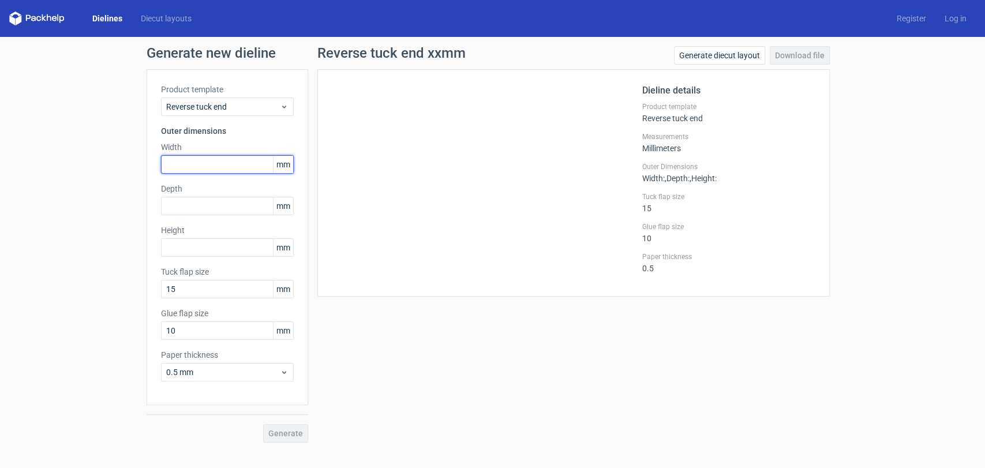
click at [193, 162] on input "text" at bounding box center [227, 164] width 133 height 18
type input "65"
click at [193, 208] on input "text" at bounding box center [227, 206] width 133 height 18
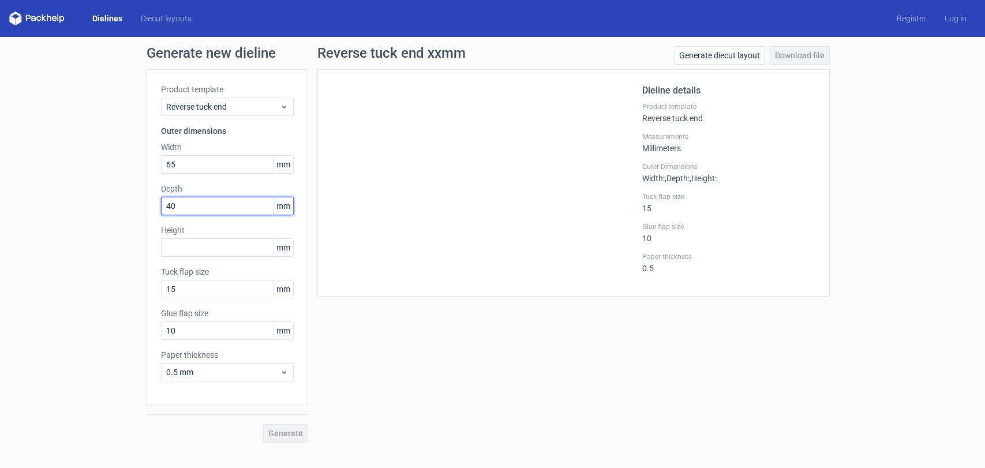
type input "40"
click at [201, 249] on input "text" at bounding box center [227, 247] width 133 height 18
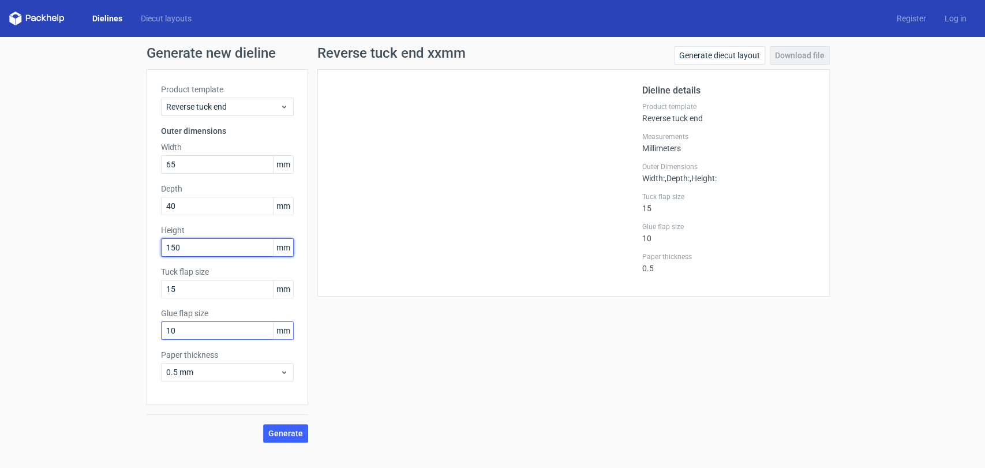
type input "150"
drag, startPoint x: 177, startPoint y: 335, endPoint x: 164, endPoint y: 332, distance: 13.6
click at [164, 332] on input "10" at bounding box center [227, 331] width 133 height 18
type input "12"
click at [304, 436] on button "Generate" at bounding box center [285, 433] width 45 height 18
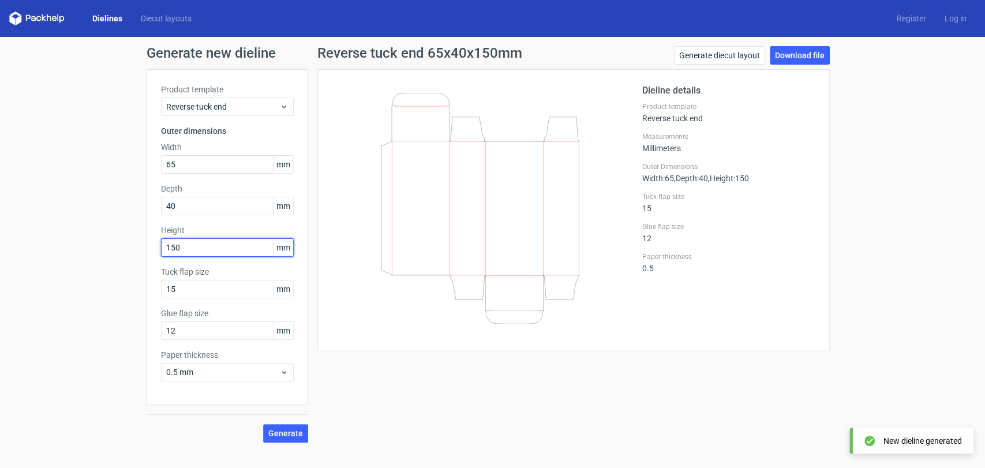
drag, startPoint x: 196, startPoint y: 243, endPoint x: 106, endPoint y: 238, distance: 89.6
click at [106, 238] on div "Generate new dieline Product template Reverse tuck end Outer dimensions Width 6…" at bounding box center [492, 244] width 985 height 415
drag, startPoint x: 156, startPoint y: 244, endPoint x: 137, endPoint y: 242, distance: 19.2
click at [137, 242] on div "Generate new dieline Product template Reverse tuck end Outer dimensions Width 6…" at bounding box center [492, 244] width 985 height 415
type input "65"
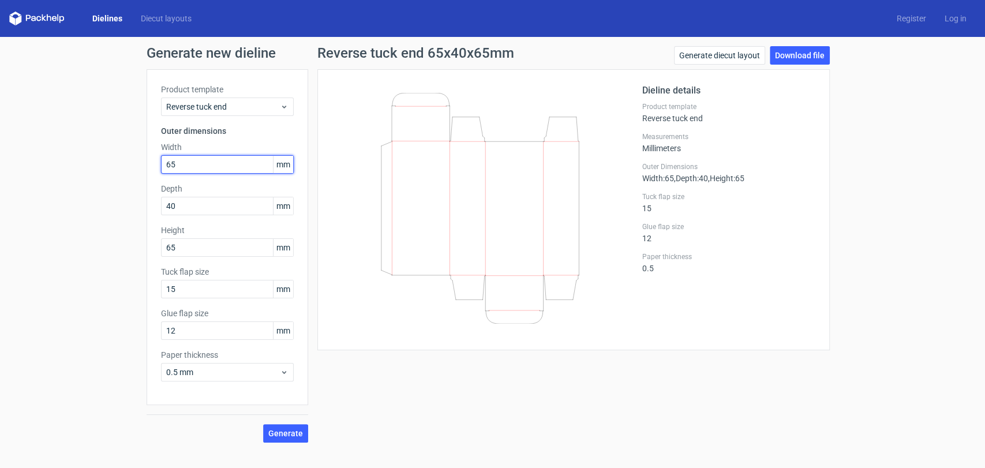
click at [122, 156] on div "Generate new dieline Product template Reverse tuck end Outer dimensions Width 6…" at bounding box center [492, 244] width 985 height 415
type input "150"
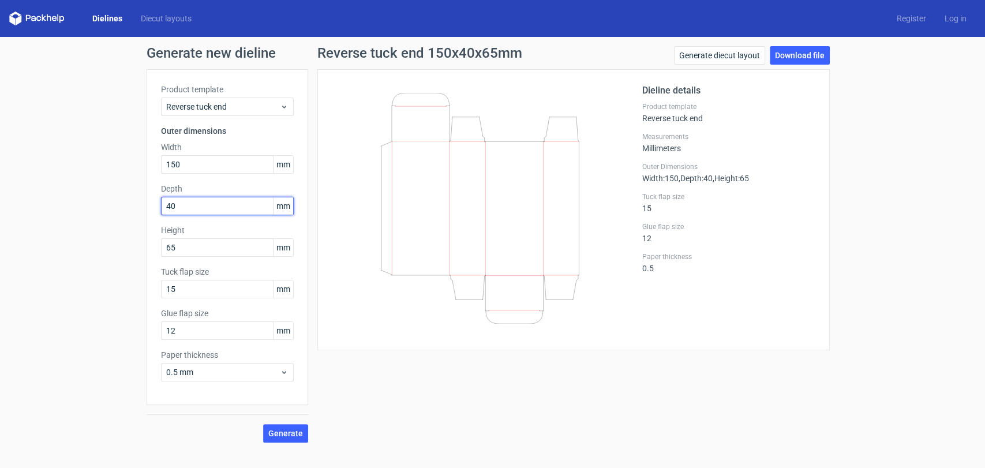
click at [158, 201] on div "Product template Reverse tuck end Outer dimensions Width 150 mm Depth 40 mm Hei…" at bounding box center [228, 237] width 162 height 336
click at [273, 437] on span "Generate" at bounding box center [285, 433] width 35 height 8
click at [812, 50] on link "Download file" at bounding box center [800, 55] width 60 height 18
